Goal: Task Accomplishment & Management: Manage account settings

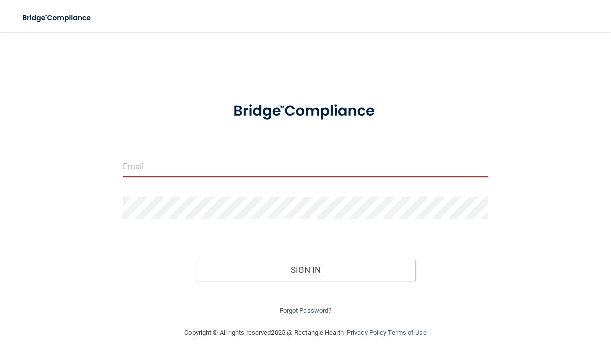
type input "e"
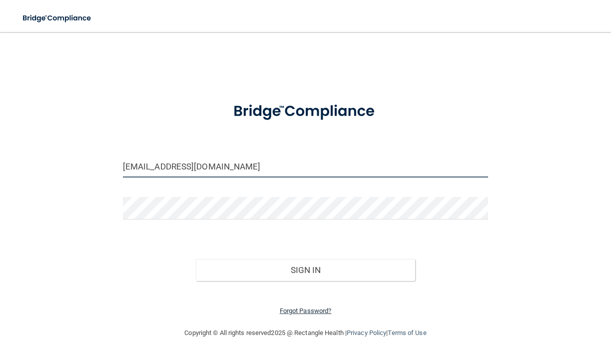
type input "[EMAIL_ADDRESS][DOMAIN_NAME]"
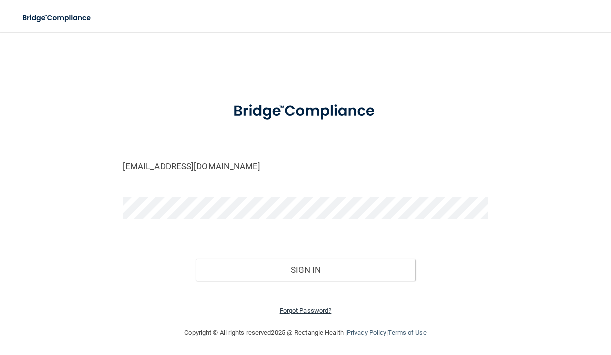
click at [300, 309] on link "Forgot Password?" at bounding box center [306, 310] width 52 height 7
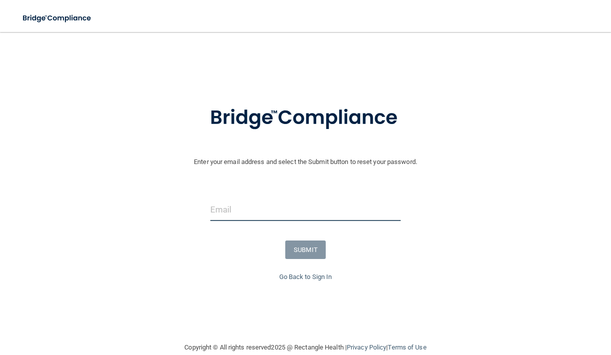
click at [241, 215] on input "email" at bounding box center [305, 209] width 190 height 22
type input "[EMAIL_ADDRESS][DOMAIN_NAME]"
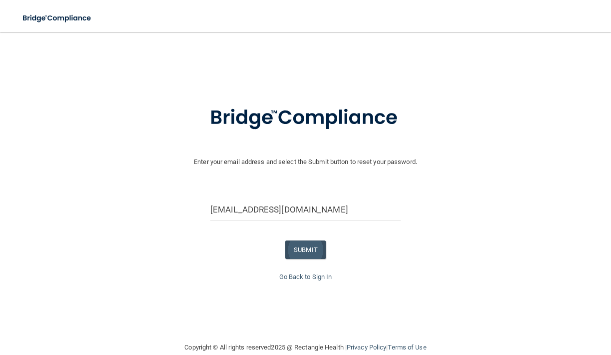
click at [311, 247] on button "SUBMIT" at bounding box center [305, 249] width 40 height 18
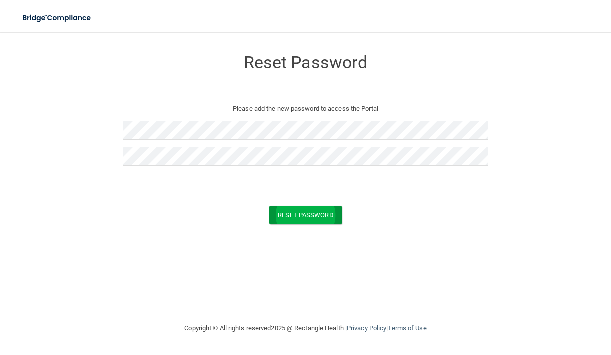
click at [323, 210] on button "Reset Password" at bounding box center [305, 215] width 72 height 18
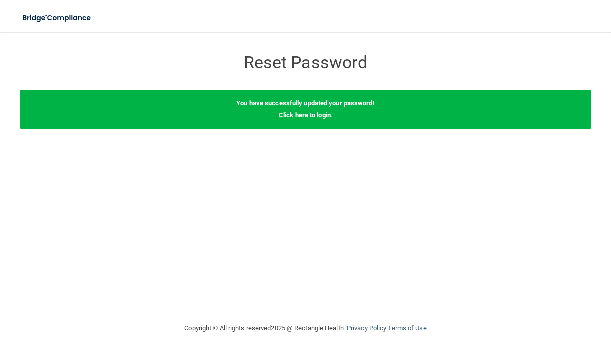
click at [311, 115] on link "Click here to login" at bounding box center [305, 114] width 52 height 7
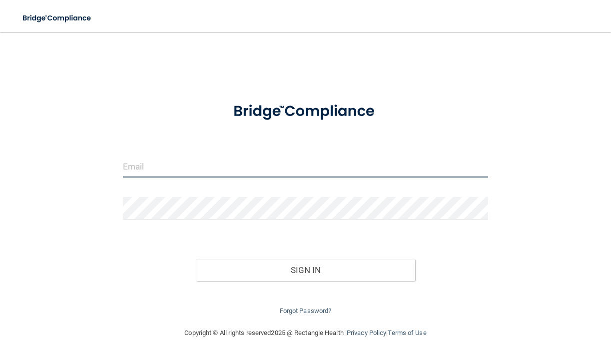
type input "[EMAIL_ADDRESS][DOMAIN_NAME]"
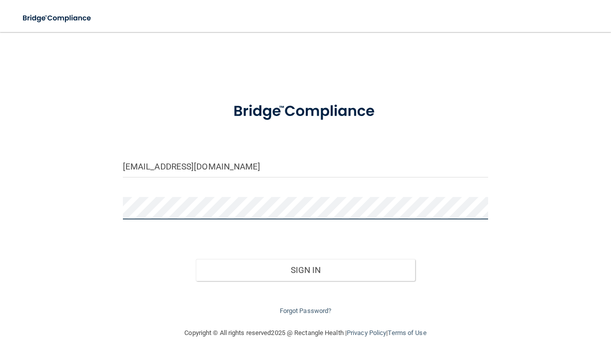
click at [305, 267] on button "Sign In" at bounding box center [305, 270] width 219 height 22
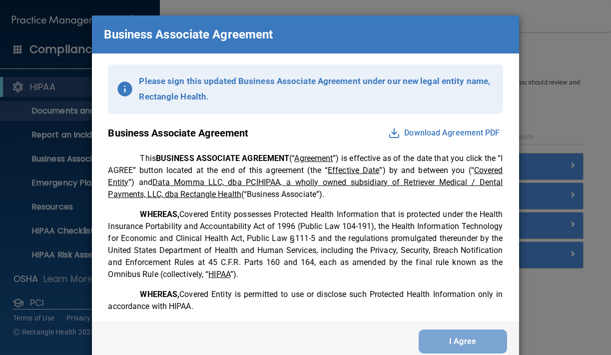
scroll to position [8, 0]
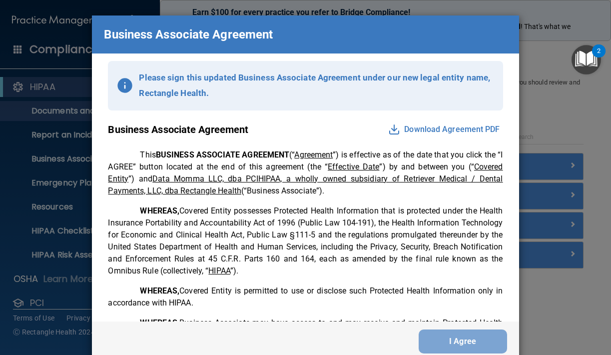
click at [432, 126] on button "Download Agreement PDF" at bounding box center [443, 129] width 117 height 16
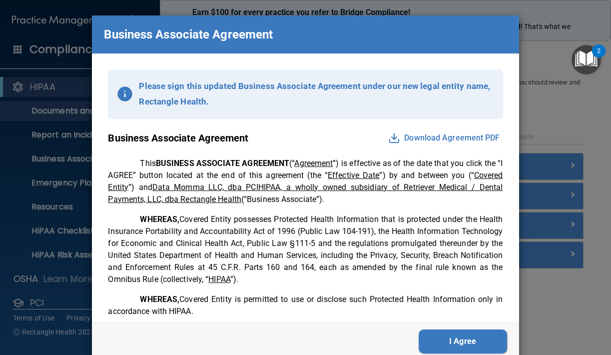
scroll to position [0, 0]
click at [461, 338] on button "I Agree" at bounding box center [463, 341] width 88 height 24
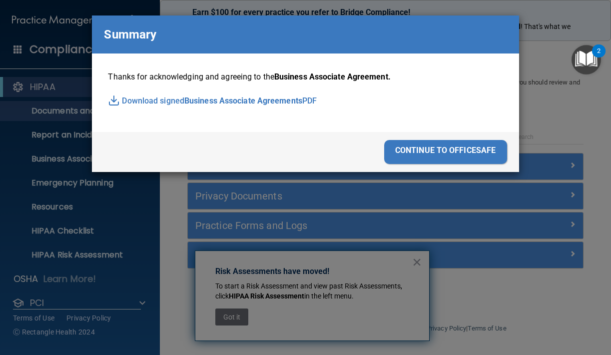
click at [293, 97] on span "Business Associate Agreements" at bounding box center [243, 100] width 118 height 15
click at [427, 150] on div "continue to officesafe" at bounding box center [445, 152] width 123 height 24
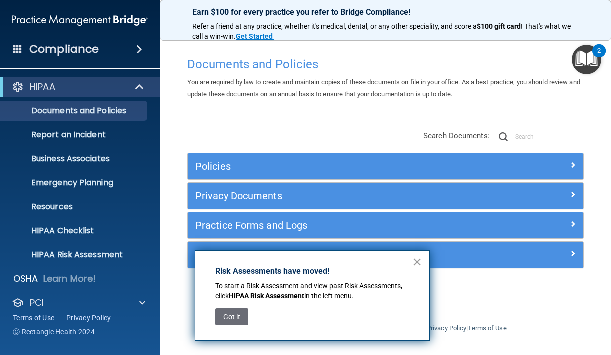
click at [416, 263] on button "×" at bounding box center [416, 262] width 9 height 16
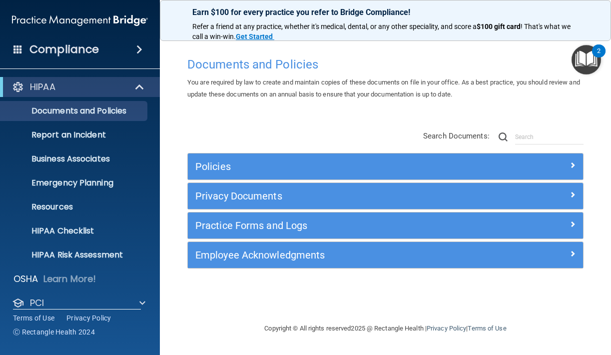
click at [303, 295] on div "Documents and Policies You are required by law to create and maintain copies of…" at bounding box center [385, 187] width 411 height 270
click at [13, 45] on div "Compliance" at bounding box center [80, 49] width 160 height 22
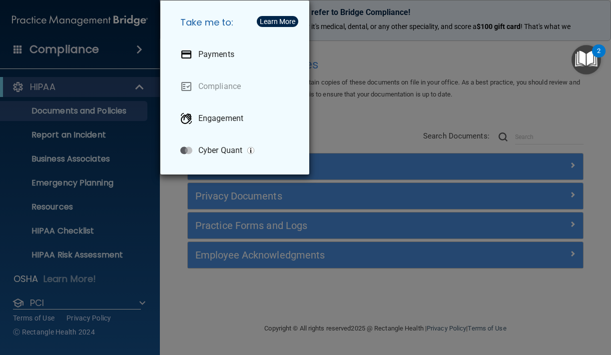
click at [46, 47] on div "Take me to: Payments Compliance Engagement Cyber Quant" at bounding box center [305, 177] width 611 height 355
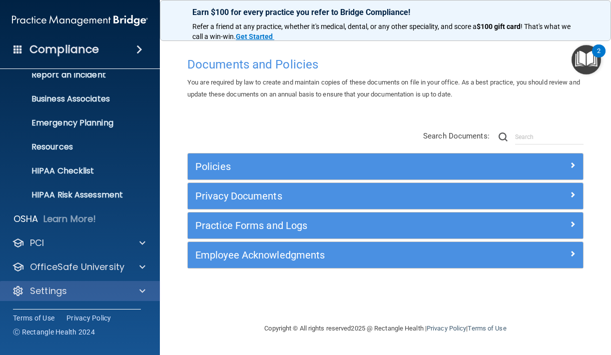
scroll to position [60, 0]
click at [40, 293] on p "Settings" at bounding box center [48, 291] width 37 height 12
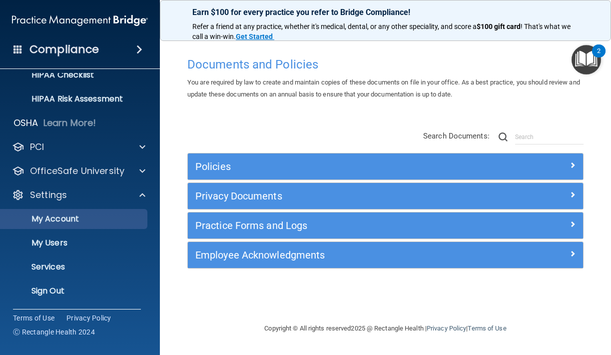
click at [65, 220] on p "My Account" at bounding box center [74, 219] width 136 height 10
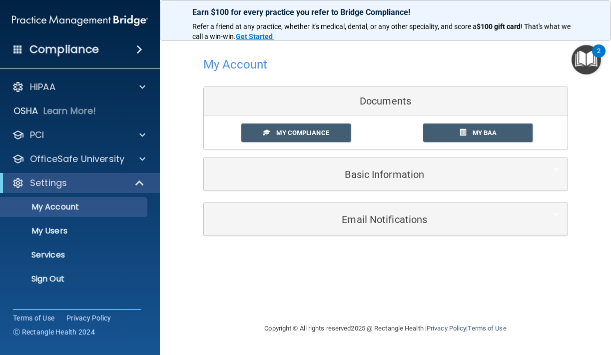
click at [378, 173] on h5 "Basic Information" at bounding box center [370, 174] width 318 height 11
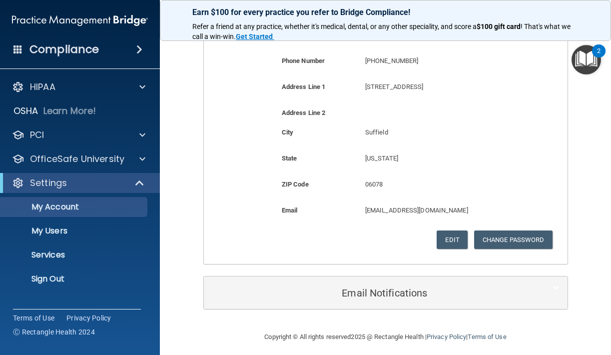
scroll to position [228, 0]
click at [378, 288] on h5 "Email Notifications" at bounding box center [370, 293] width 318 height 11
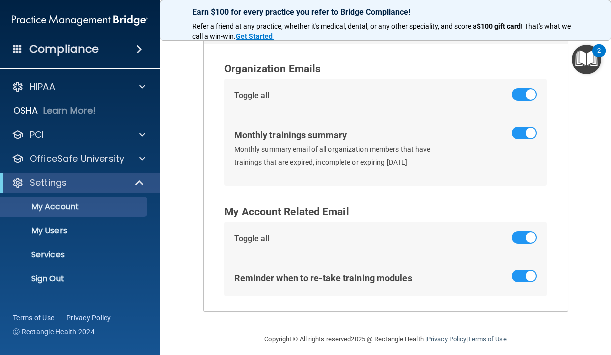
scroll to position [492, 0]
click at [93, 236] on link "My Users" at bounding box center [68, 231] width 157 height 20
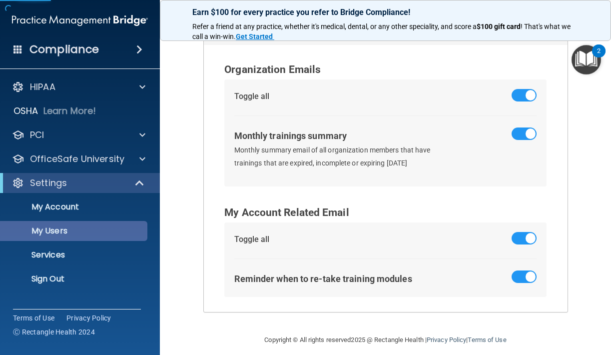
select select "20"
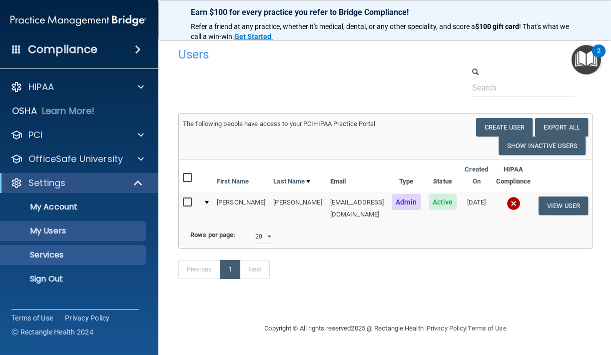
click at [60, 251] on p "Services" at bounding box center [73, 255] width 136 height 10
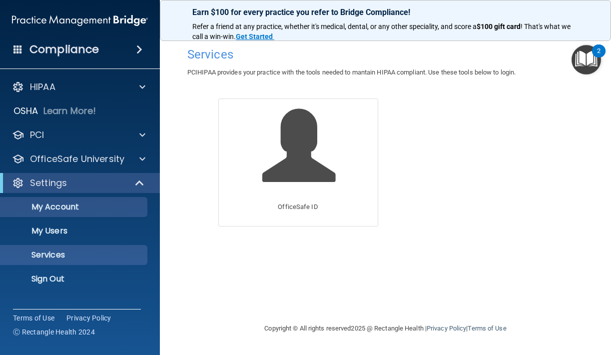
click at [77, 210] on p "My Account" at bounding box center [74, 207] width 136 height 10
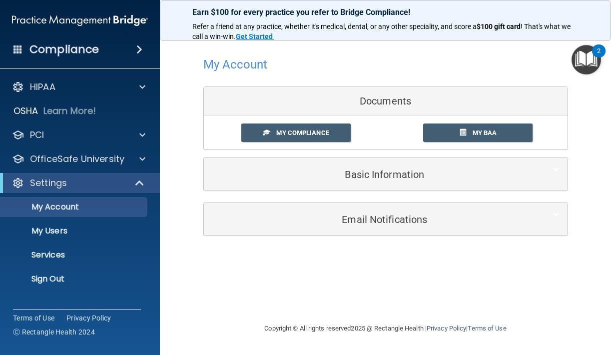
click at [280, 177] on h5 "Basic Information" at bounding box center [370, 174] width 318 height 11
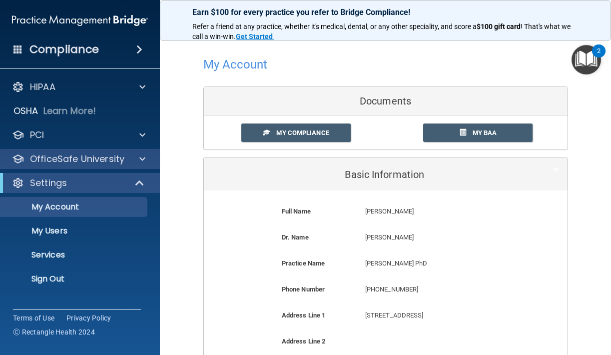
click at [97, 158] on p "OfficeSafe University" at bounding box center [77, 159] width 94 height 12
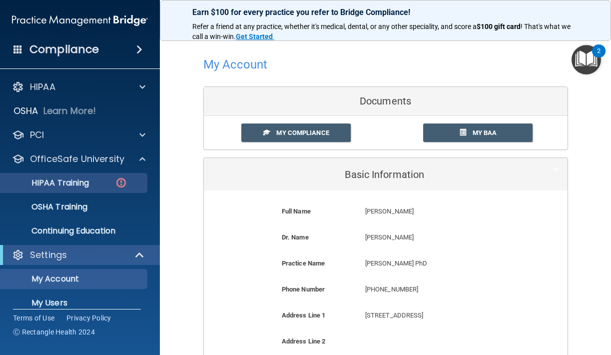
click at [86, 183] on p "HIPAA Training" at bounding box center [47, 183] width 82 height 10
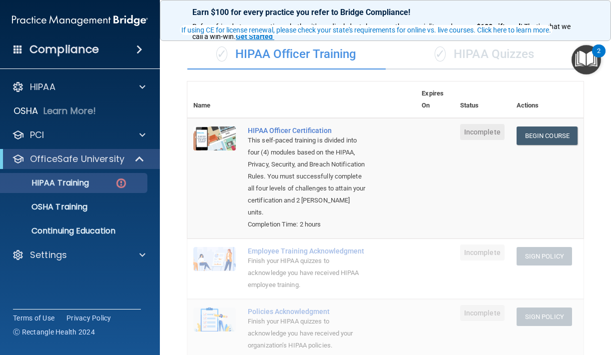
scroll to position [69, 0]
